Goal: Task Accomplishment & Management: Understand process/instructions

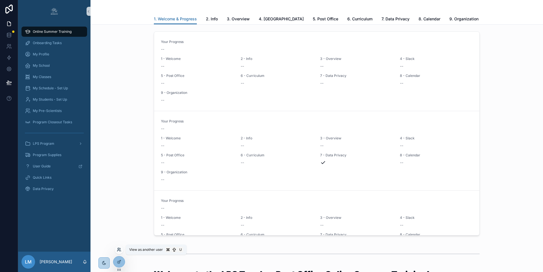
click at [119, 247] on icon at bounding box center [119, 249] width 5 height 5
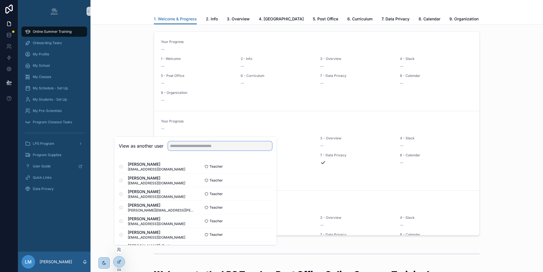
click at [197, 147] on input "text" at bounding box center [220, 145] width 104 height 9
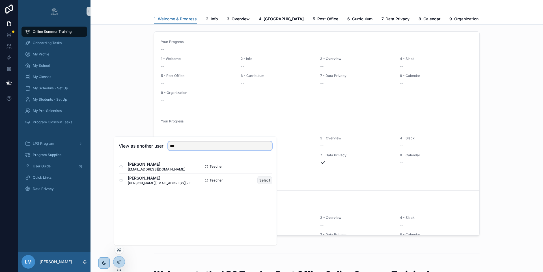
type input "***"
click at [261, 180] on button "Select" at bounding box center [264, 180] width 15 height 8
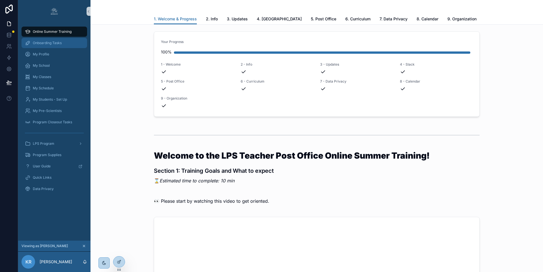
click at [48, 45] on div "Onboarding Tasks" at bounding box center [54, 42] width 59 height 9
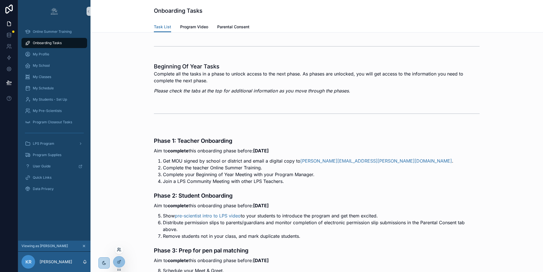
click at [119, 250] on icon at bounding box center [119, 249] width 5 height 5
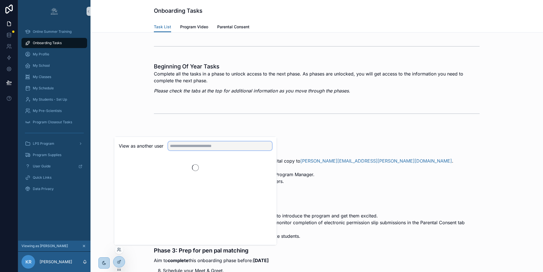
click at [204, 146] on input "text" at bounding box center [220, 145] width 104 height 9
type input "******"
click at [265, 167] on button "Select" at bounding box center [264, 167] width 15 height 8
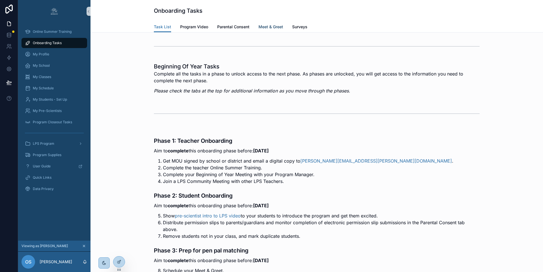
click at [275, 23] on link "Meet & Greet" at bounding box center [270, 27] width 25 height 11
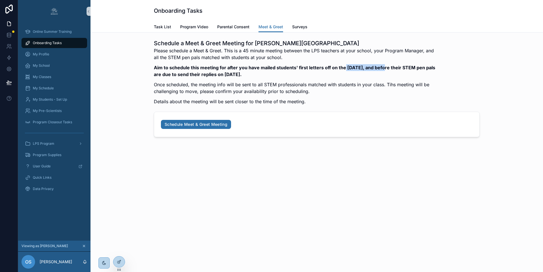
drag, startPoint x: 343, startPoint y: 68, endPoint x: 382, endPoint y: 68, distance: 38.7
click at [382, 68] on strong "Aim to schedule this meeting for after you have mailed students' first letters …" at bounding box center [294, 71] width 281 height 12
click at [236, 71] on p "Aim to schedule this meeting for after you have mailed students' first letters …" at bounding box center [295, 71] width 283 height 14
click at [321, 84] on p "Once scheduled, the meeting info will be sent to all STEM professionals matched…" at bounding box center [295, 88] width 283 height 14
click at [249, 61] on div "Please schedule a Meet & Greet. This is a 45 minute meeting between the LPS tea…" at bounding box center [295, 77] width 283 height 61
